Goal: Find specific page/section: Find specific page/section

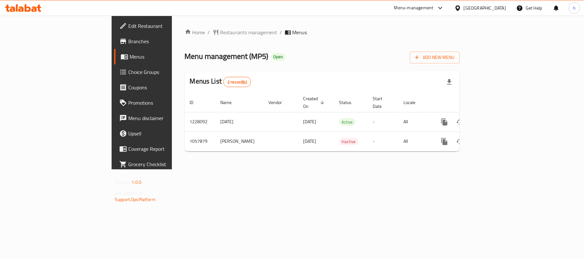
click at [497, 8] on div "[GEOGRAPHIC_DATA]" at bounding box center [484, 7] width 42 height 7
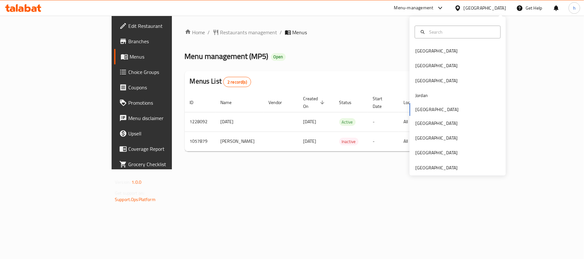
click at [446, 172] on div "Bahrain Egypt Iraq Jordan Kuwait Oman Qatar Saudi Arabia United Arab Emirates" at bounding box center [457, 96] width 96 height 159
click at [446, 170] on div "[GEOGRAPHIC_DATA]" at bounding box center [436, 167] width 42 height 7
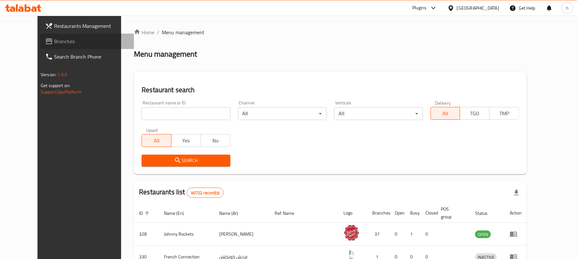
click at [54, 42] on span "Branches" at bounding box center [91, 42] width 75 height 8
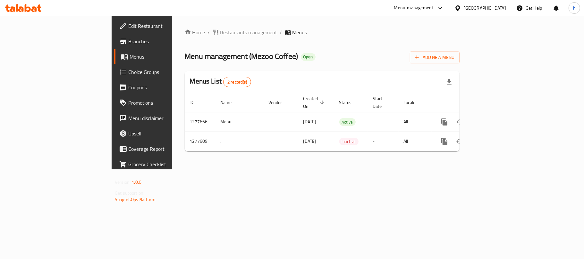
click at [356, 170] on div "Home / Restaurants management / Menus Menu management ( Mezoo Coffee ) Open Add…" at bounding box center [322, 93] width 300 height 154
click at [499, 6] on div "[GEOGRAPHIC_DATA]" at bounding box center [484, 7] width 42 height 7
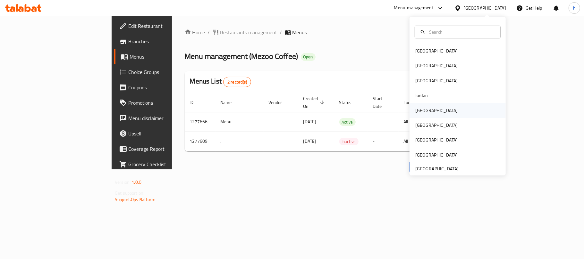
click at [419, 111] on div "[GEOGRAPHIC_DATA]" at bounding box center [436, 110] width 42 height 7
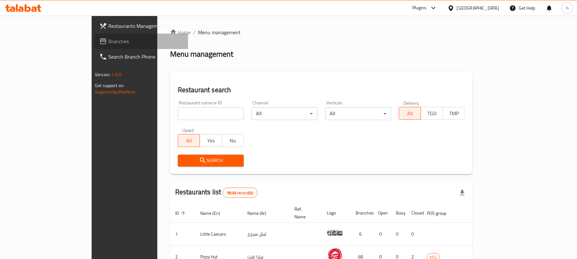
click at [108, 41] on span "Branches" at bounding box center [145, 42] width 75 height 8
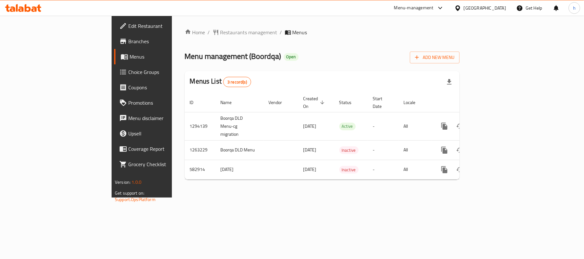
click at [207, 192] on div "Home / Restaurants management / Menus Menu management ( Boordqa ) Open Add New …" at bounding box center [322, 107] width 300 height 182
click at [493, 5] on div "[GEOGRAPHIC_DATA]" at bounding box center [484, 7] width 42 height 7
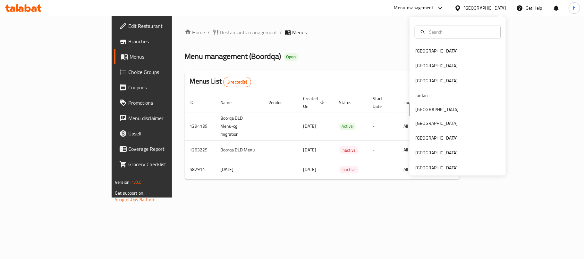
drag, startPoint x: 429, startPoint y: 179, endPoint x: 429, endPoint y: 175, distance: 3.8
click at [429, 178] on div "Home / Restaurants management / Menus Menu management ( Boordqa ) Open Add New …" at bounding box center [322, 107] width 300 height 182
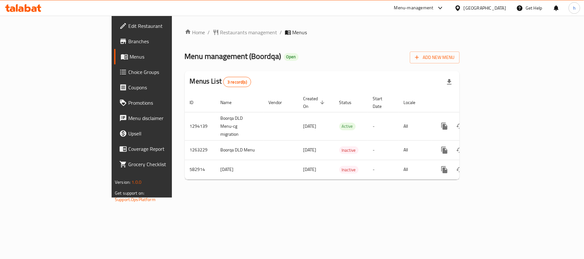
click at [493, 8] on div "[GEOGRAPHIC_DATA]" at bounding box center [484, 7] width 42 height 7
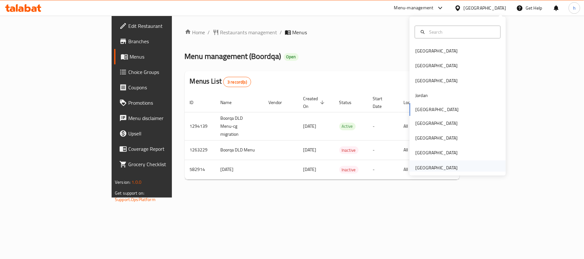
click at [454, 165] on div "United Arab Emirates" at bounding box center [436, 168] width 53 height 15
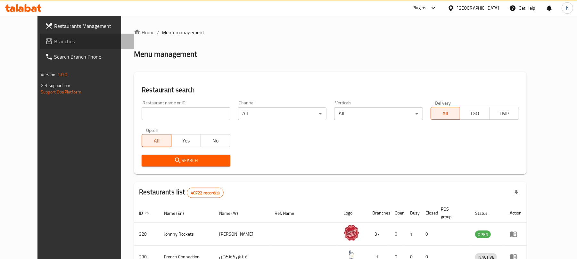
click at [54, 44] on span "Branches" at bounding box center [91, 42] width 75 height 8
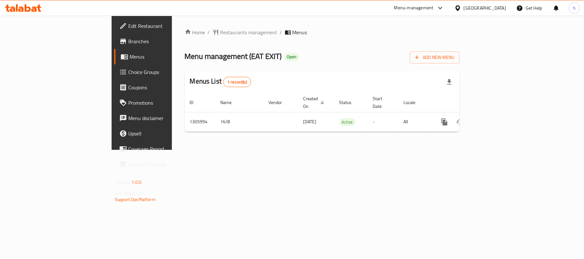
click at [373, 150] on div "Home / Restaurants management / Menus Menu management ( EAT EXIT ) Open Add New…" at bounding box center [322, 83] width 300 height 134
click at [481, 4] on div "[GEOGRAPHIC_DATA]" at bounding box center [484, 7] width 42 height 7
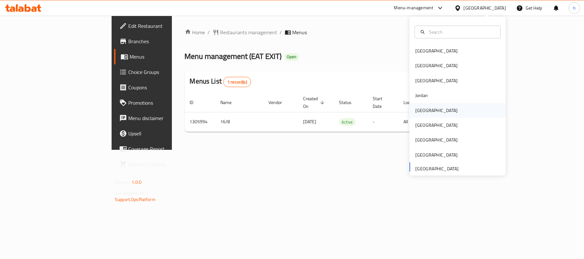
click at [428, 111] on div "[GEOGRAPHIC_DATA]" at bounding box center [457, 110] width 96 height 15
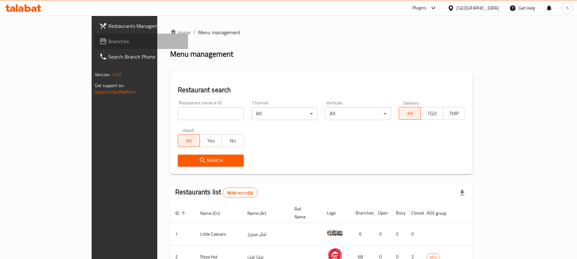
click at [108, 41] on span "Branches" at bounding box center [145, 42] width 75 height 8
